Goal: Information Seeking & Learning: Learn about a topic

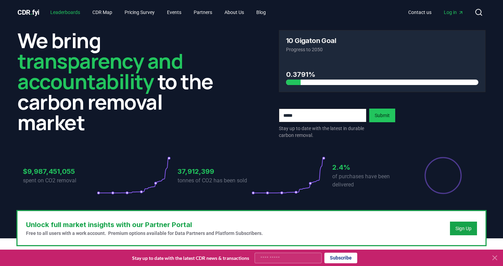
click at [73, 12] on link "Leaderboards" at bounding box center [65, 12] width 41 height 12
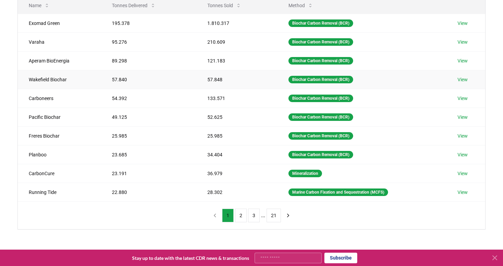
scroll to position [101, 0]
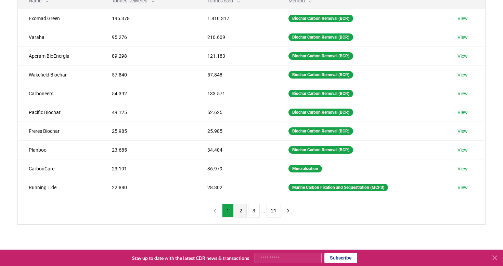
click at [243, 215] on button "2" at bounding box center [241, 211] width 12 height 14
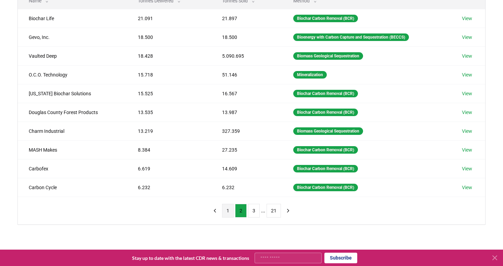
click at [227, 215] on button "1" at bounding box center [228, 211] width 12 height 14
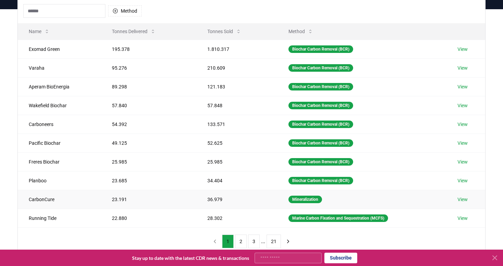
scroll to position [67, 0]
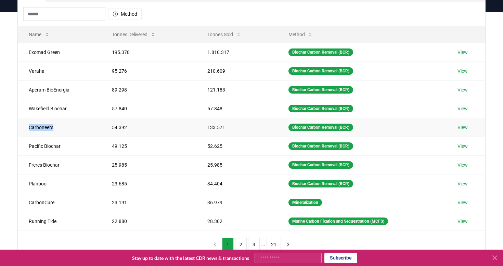
drag, startPoint x: 30, startPoint y: 126, endPoint x: 68, endPoint y: 129, distance: 38.3
click at [68, 129] on td "Carboneers" at bounding box center [59, 127] width 83 height 19
click at [45, 128] on td "Carboneers" at bounding box center [59, 127] width 83 height 19
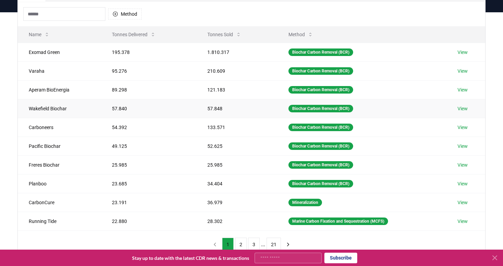
click at [48, 107] on td "Wakefield Biochar" at bounding box center [59, 108] width 83 height 19
click at [44, 128] on td "Carboneers" at bounding box center [59, 127] width 83 height 19
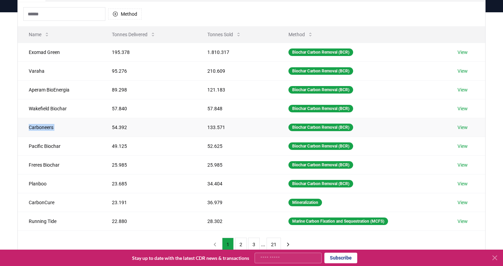
click at [44, 128] on td "Carboneers" at bounding box center [59, 127] width 83 height 19
click at [48, 164] on td "Freres Biochar" at bounding box center [59, 165] width 83 height 19
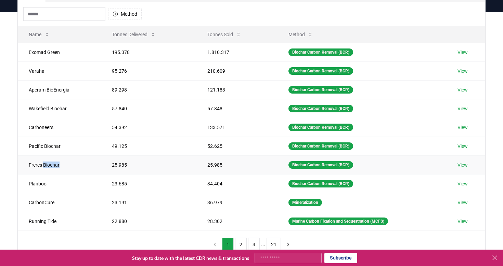
click at [48, 164] on td "Freres Biochar" at bounding box center [59, 165] width 83 height 19
click at [50, 147] on td "Pacific Biochar" at bounding box center [59, 146] width 83 height 19
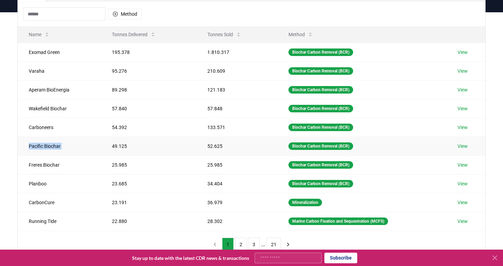
click at [50, 147] on td "Pacific Biochar" at bounding box center [59, 146] width 83 height 19
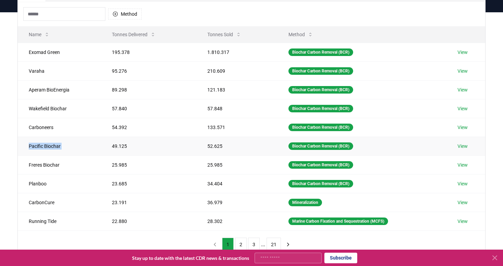
click at [50, 147] on td "Pacific Biochar" at bounding box center [59, 146] width 83 height 19
click at [55, 147] on td "Pacific Biochar" at bounding box center [59, 146] width 83 height 19
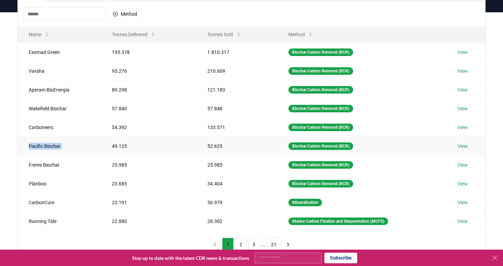
click at [59, 146] on td "Pacific Biochar" at bounding box center [59, 146] width 83 height 19
click at [51, 147] on td "Pacific Biochar" at bounding box center [59, 146] width 83 height 19
click at [56, 146] on td "Pacific Biochar" at bounding box center [59, 146] width 83 height 19
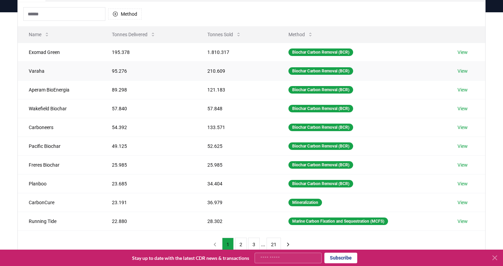
click at [39, 70] on td "Varaha" at bounding box center [59, 71] width 83 height 19
click at [42, 72] on td "Varaha" at bounding box center [59, 71] width 83 height 19
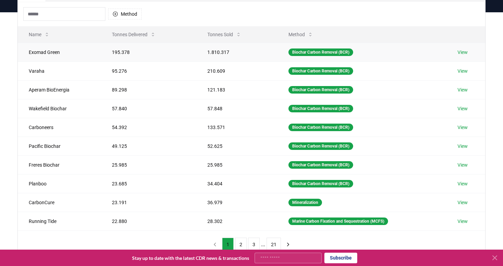
click at [47, 53] on td "Exomad Green" at bounding box center [59, 52] width 83 height 19
click at [38, 110] on td "Wakefield Biochar" at bounding box center [59, 108] width 83 height 19
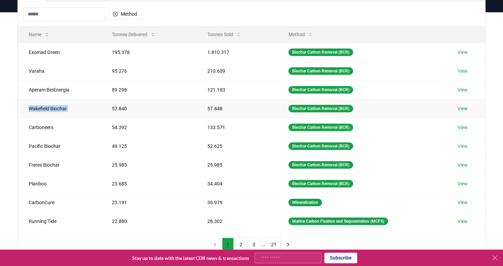
click at [38, 110] on td "Wakefield Biochar" at bounding box center [59, 108] width 83 height 19
click at [36, 129] on td "Carboneers" at bounding box center [59, 127] width 83 height 19
click at [48, 110] on td "Wakefield Biochar" at bounding box center [59, 108] width 83 height 19
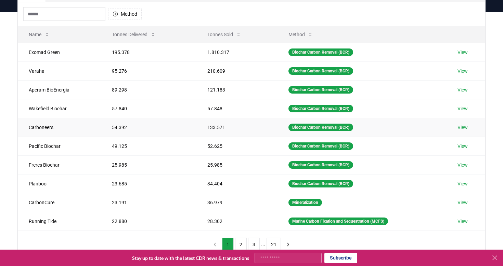
click at [48, 125] on td "Carboneers" at bounding box center [59, 127] width 83 height 19
click at [41, 182] on td "Planboo" at bounding box center [59, 183] width 83 height 19
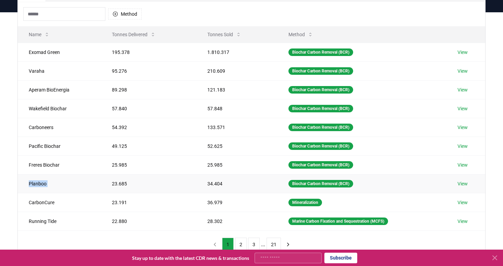
click at [41, 182] on td "Planboo" at bounding box center [59, 183] width 83 height 19
click at [241, 242] on button "2" at bounding box center [241, 245] width 12 height 14
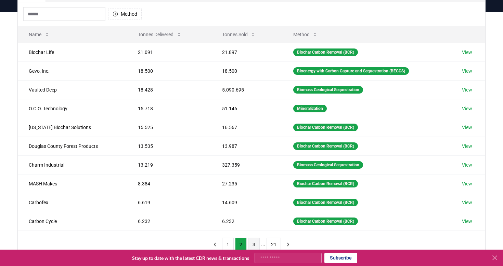
click at [254, 240] on button "3" at bounding box center [254, 245] width 12 height 14
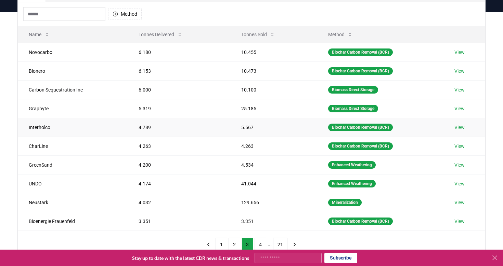
scroll to position [76, 0]
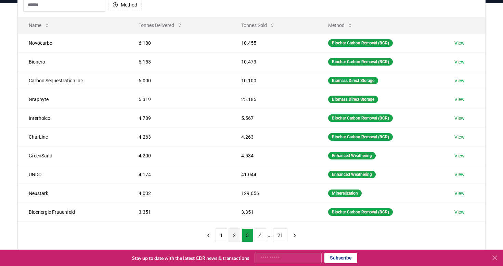
click at [234, 232] on button "2" at bounding box center [234, 236] width 12 height 14
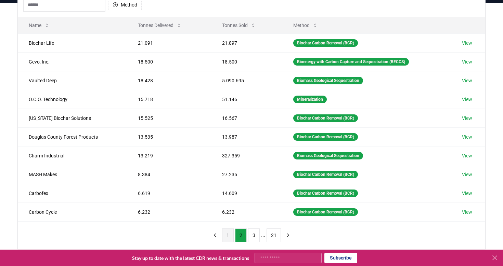
click at [229, 235] on button "1" at bounding box center [228, 236] width 12 height 14
